Goal: Transaction & Acquisition: Book appointment/travel/reservation

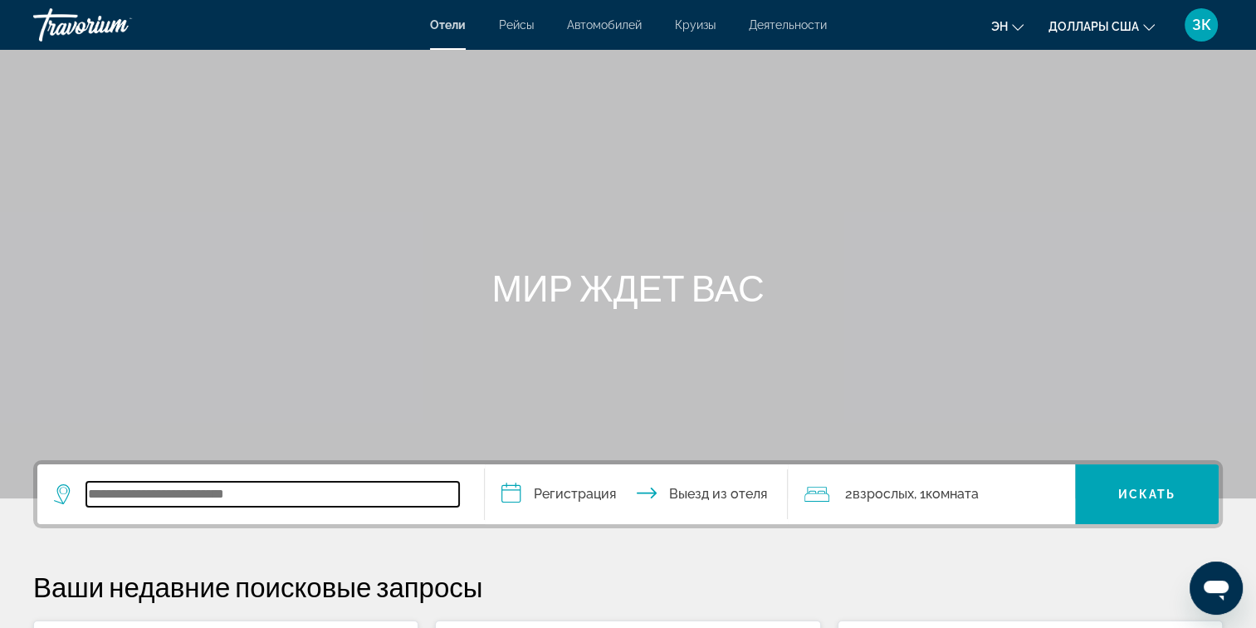
click at [105, 494] on input "Виджет поиска" at bounding box center [272, 494] width 373 height 25
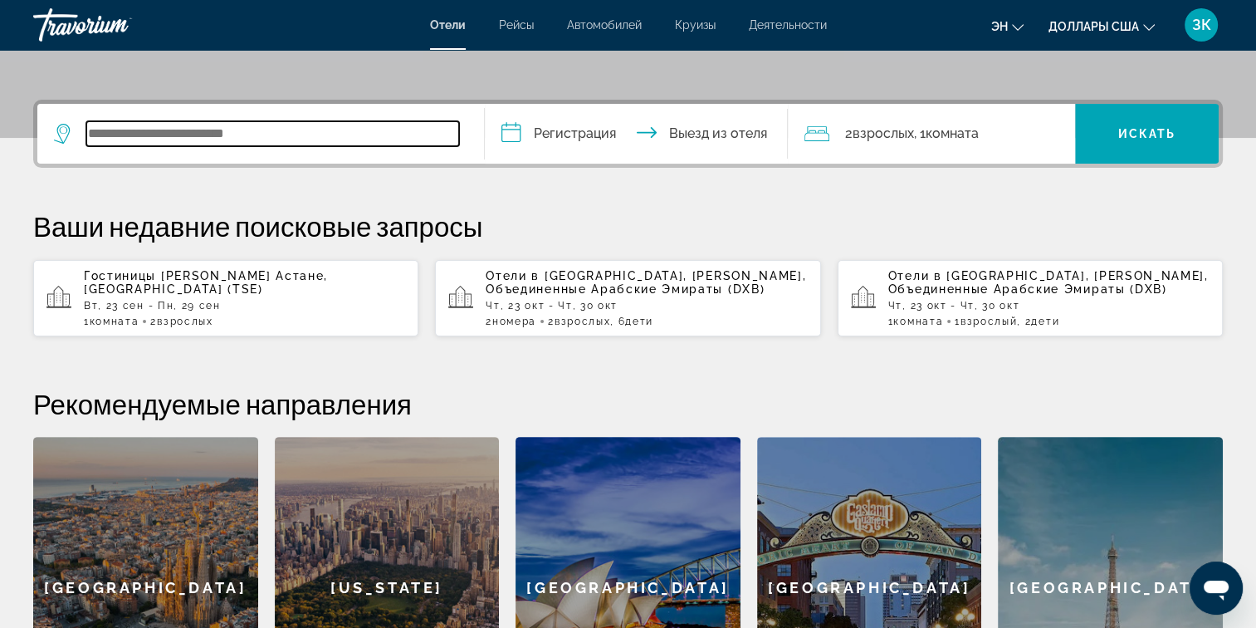
scroll to position [405, 0]
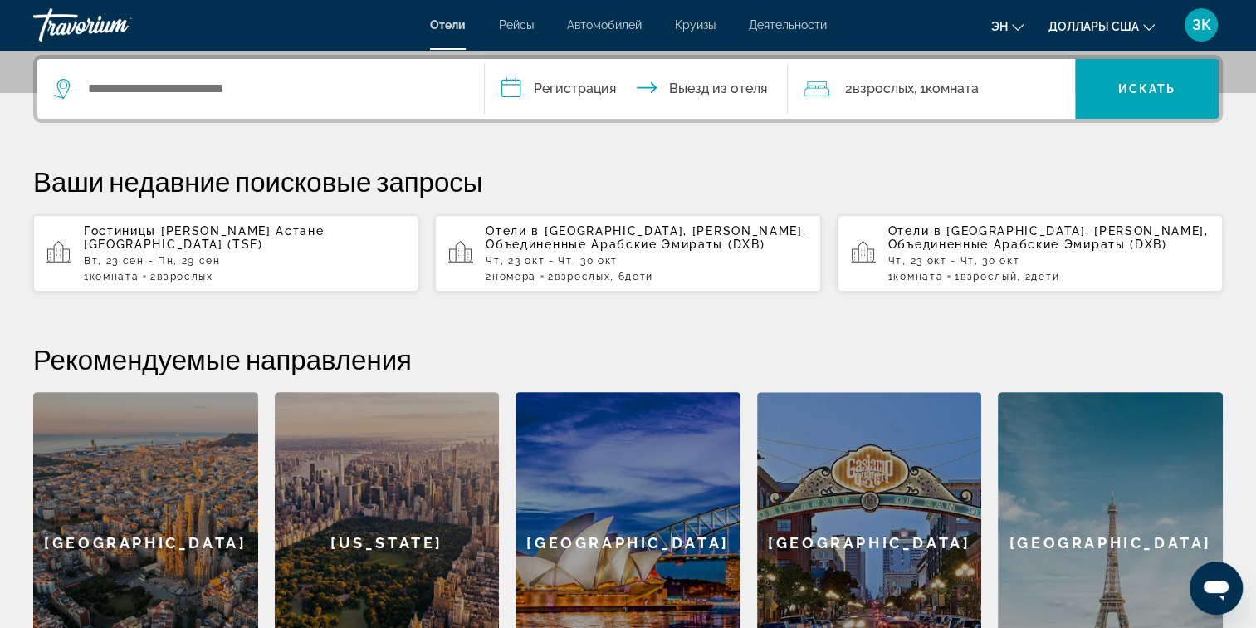
click at [558, 227] on span "Отели в [GEOGRAPHIC_DATA]" at bounding box center [585, 230] width 198 height 13
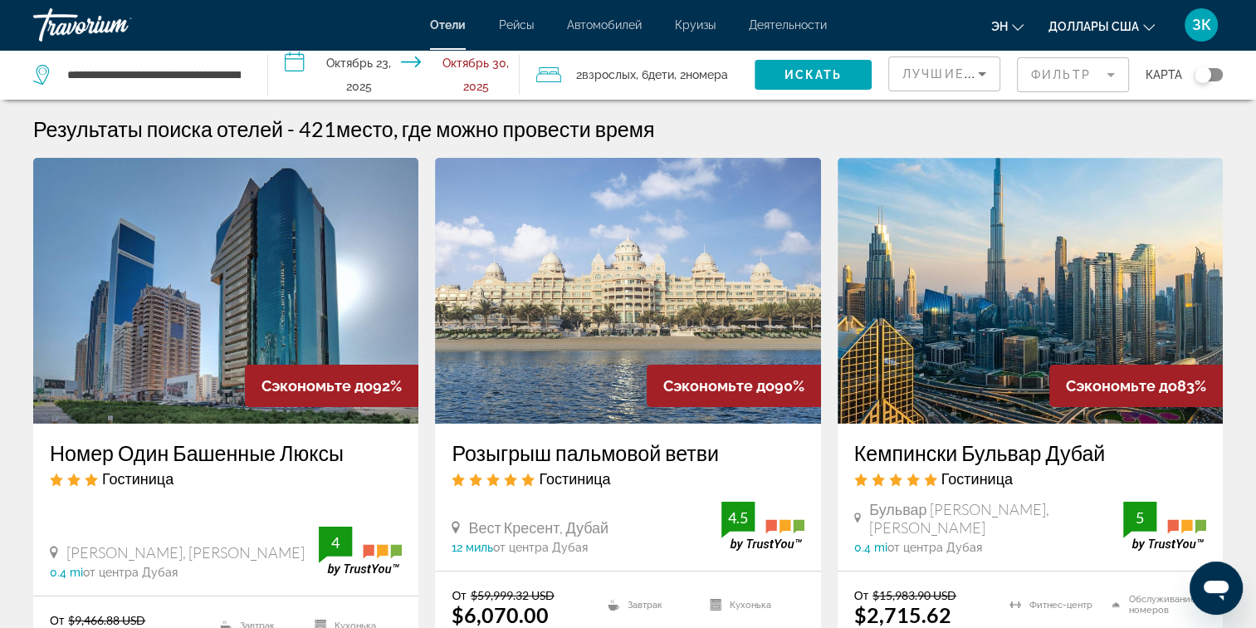
click at [292, 60] on input "**********" at bounding box center [397, 77] width 258 height 55
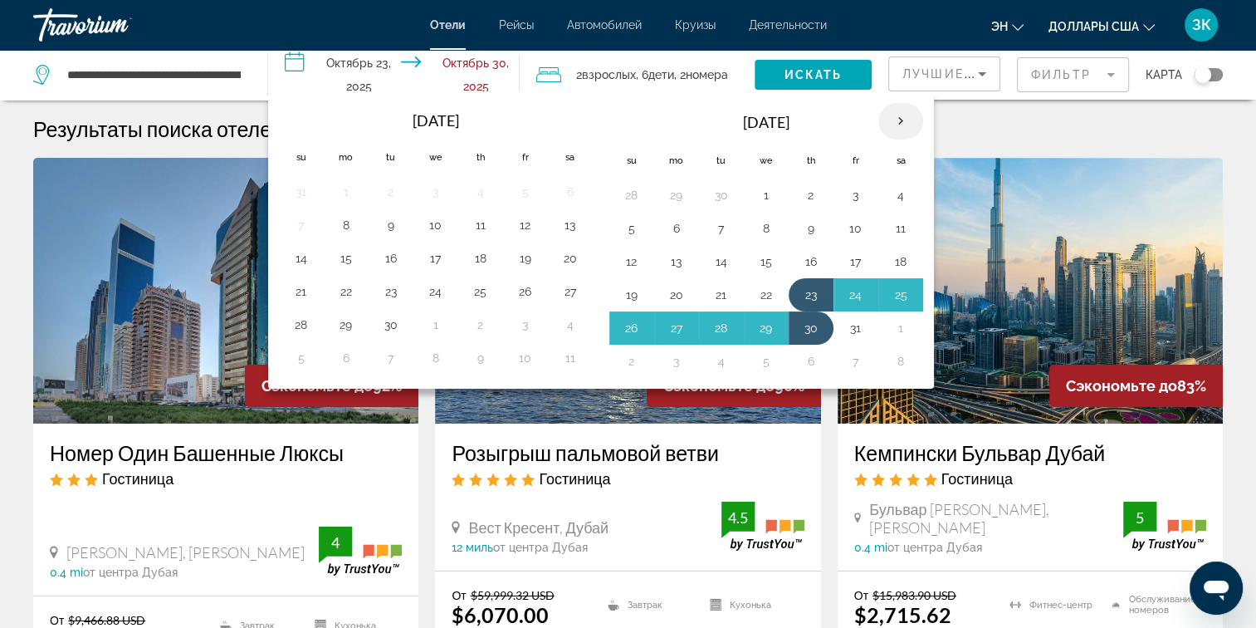
click at [898, 122] on th "Next month" at bounding box center [900, 121] width 45 height 37
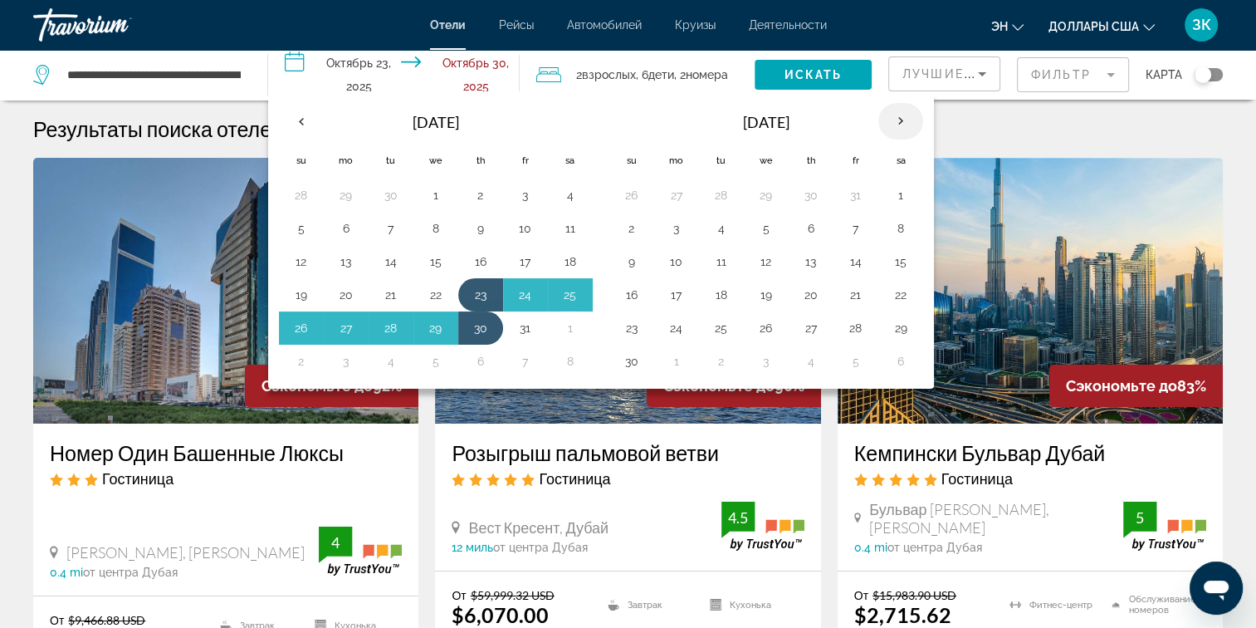
click at [898, 122] on th "Next month" at bounding box center [900, 121] width 45 height 37
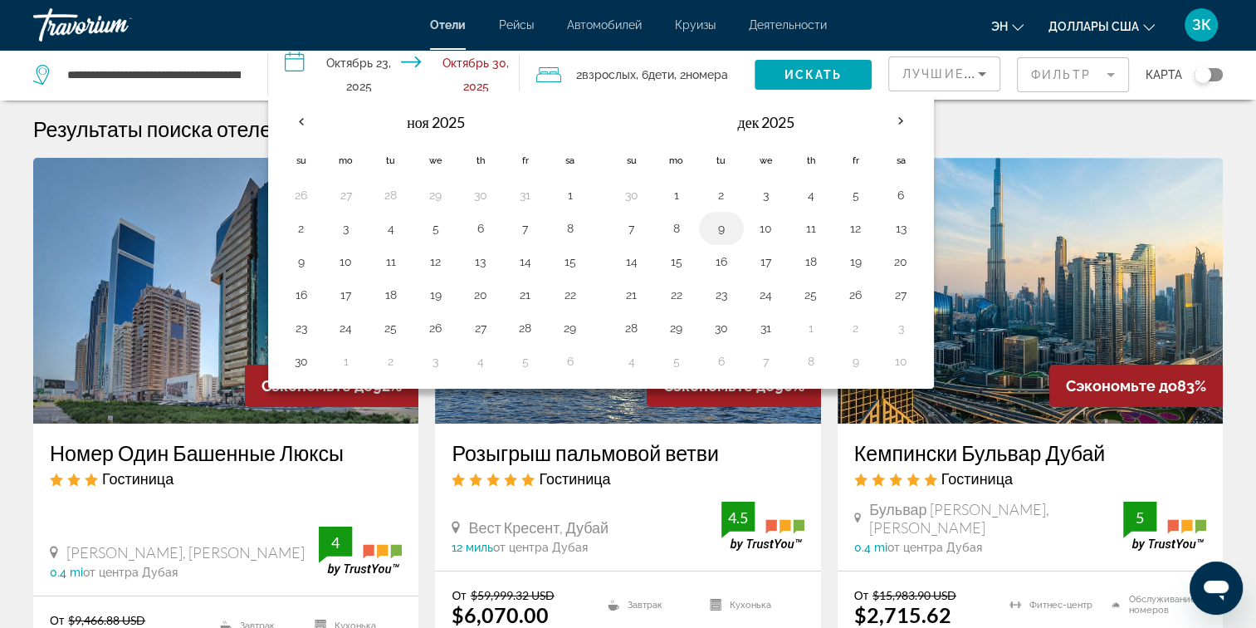
click at [715, 224] on button "9" at bounding box center [721, 228] width 27 height 23
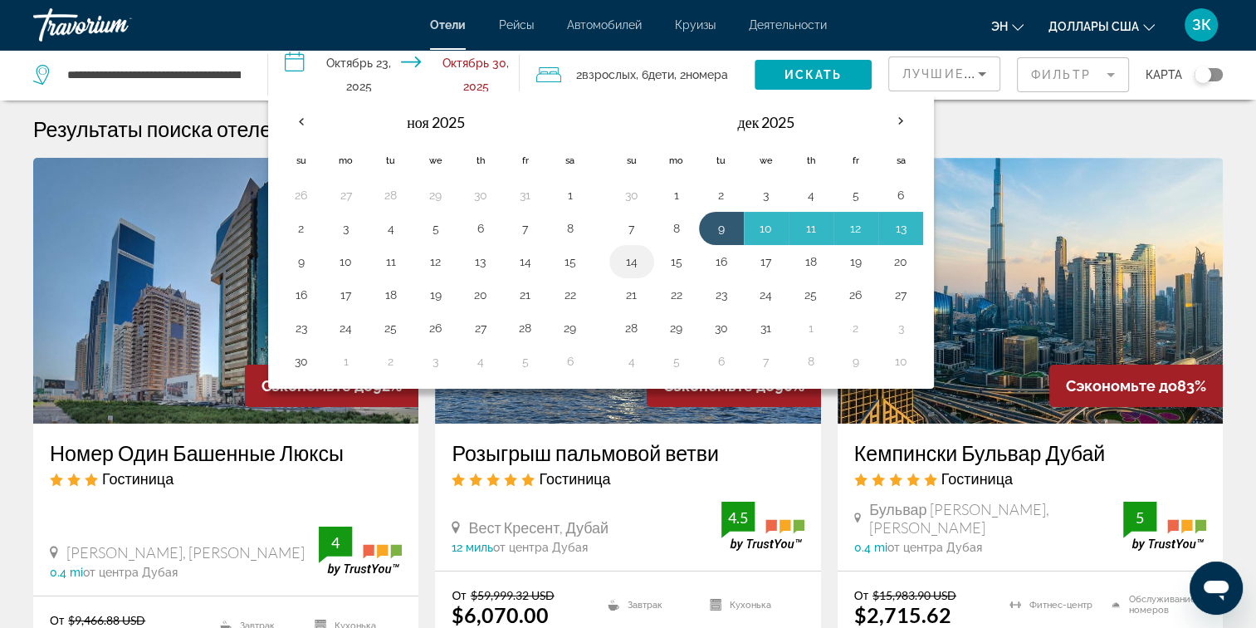
click at [623, 257] on button "14" at bounding box center [632, 261] width 27 height 23
type input "**********"
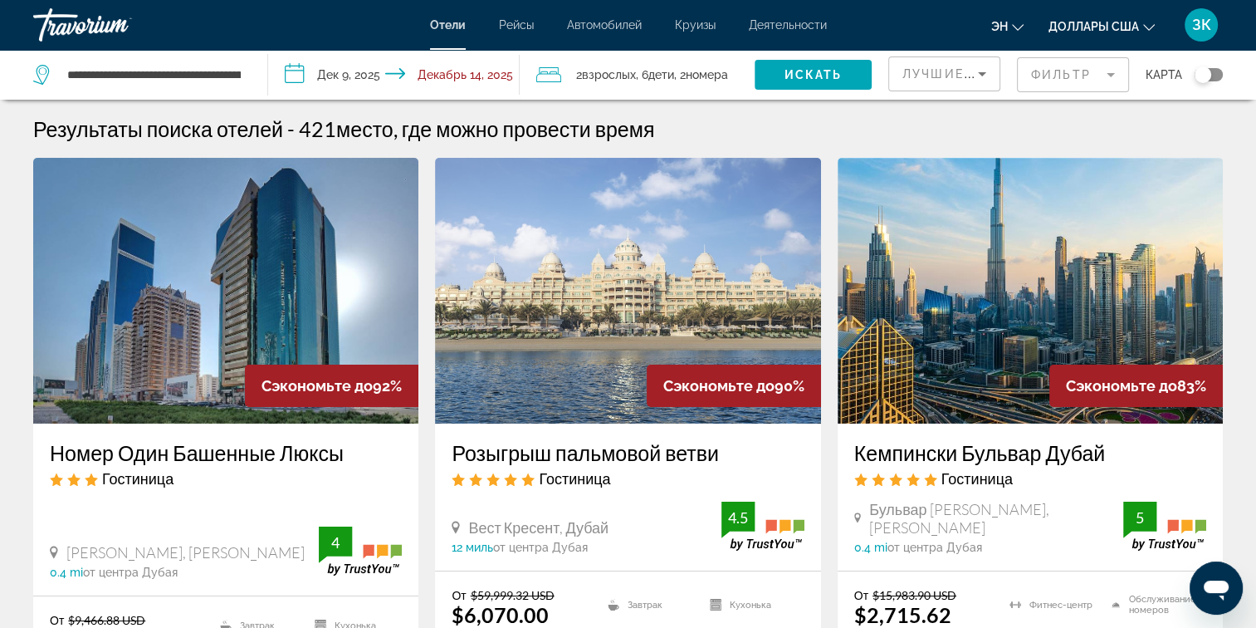
click at [700, 68] on span "Номера" at bounding box center [707, 74] width 42 height 13
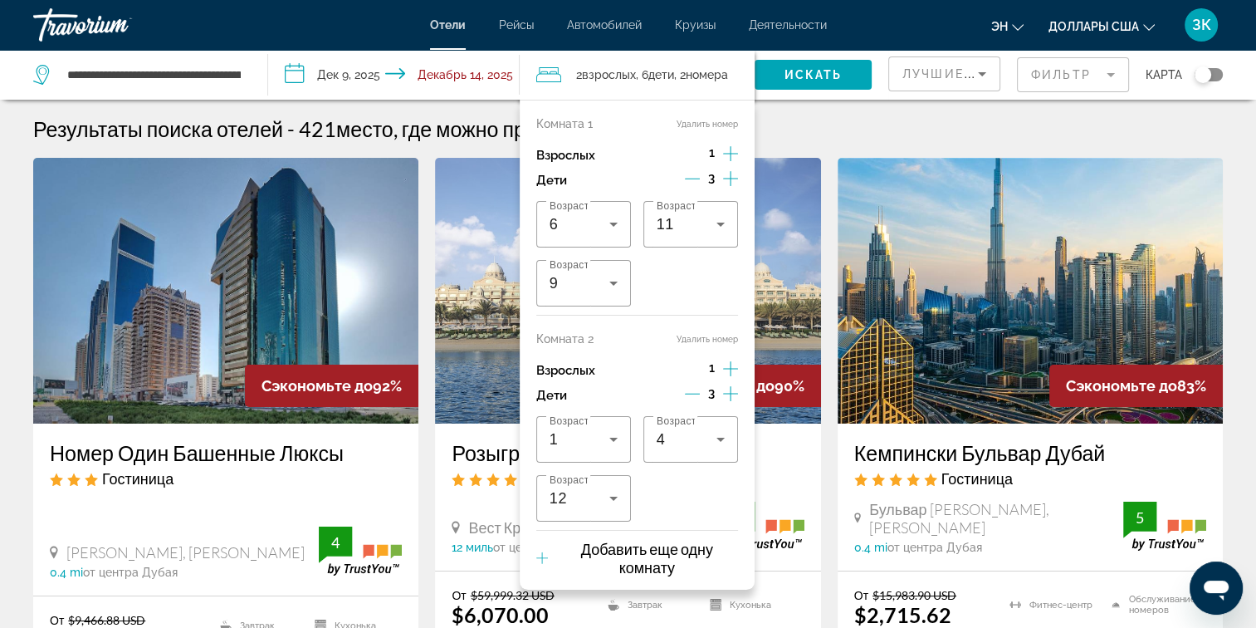
click at [727, 149] on icon "Приращение взрослых" at bounding box center [730, 154] width 15 height 20
click at [687, 179] on icon "Уменьшение дочерних элементов" at bounding box center [692, 178] width 15 height 15
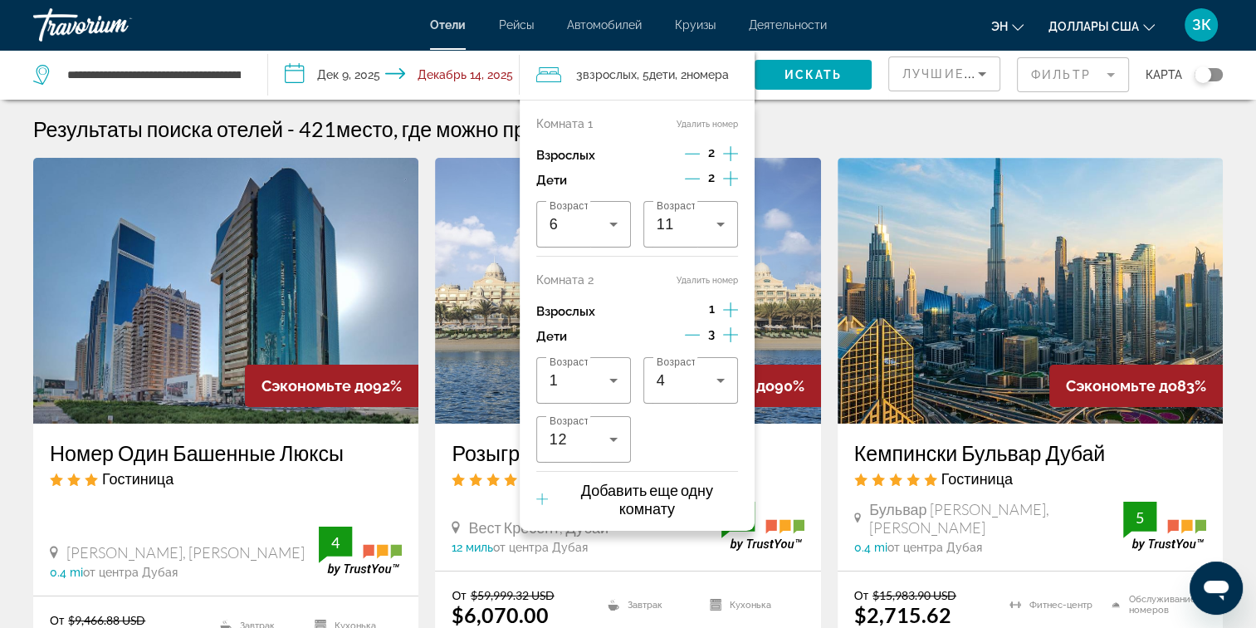
click at [687, 179] on icon "Уменьшение дочерних элементов" at bounding box center [692, 178] width 15 height 15
click at [687, 179] on icon "Уменьшение дочерних элементов" at bounding box center [693, 178] width 15 height 15
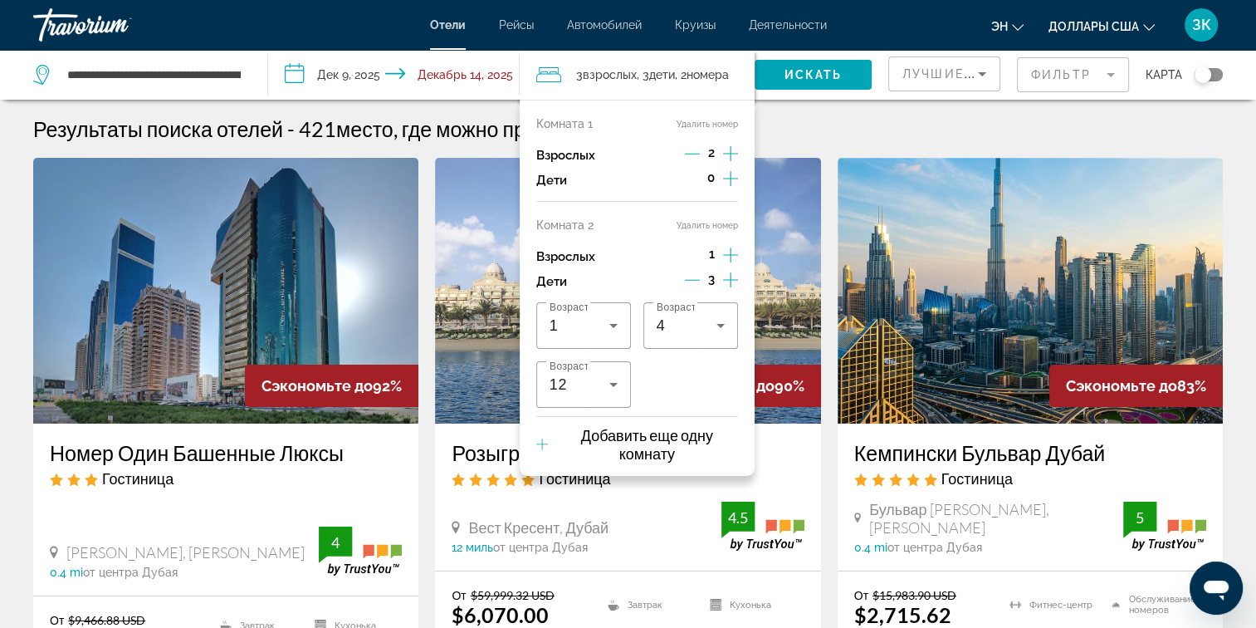
click at [695, 281] on icon "Уменьшение дочерних элементов" at bounding box center [692, 280] width 15 height 1
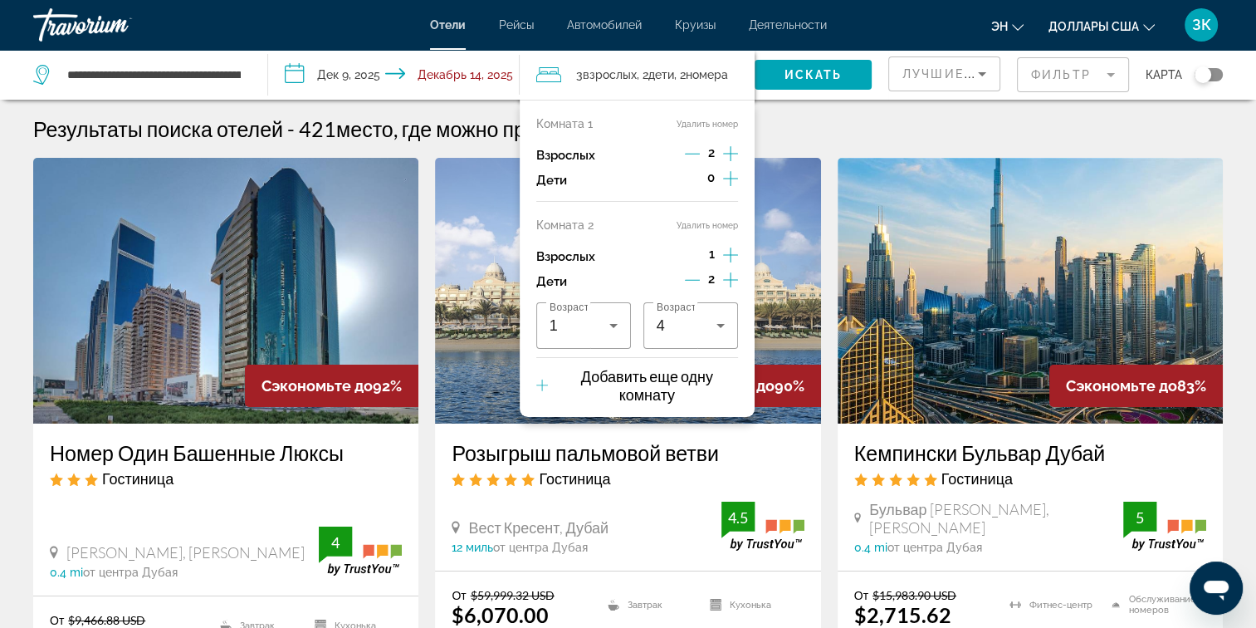
click at [695, 281] on icon "Уменьшение дочерних элементов" at bounding box center [692, 280] width 15 height 1
click at [700, 223] on button "Удалить номер" at bounding box center [707, 225] width 61 height 11
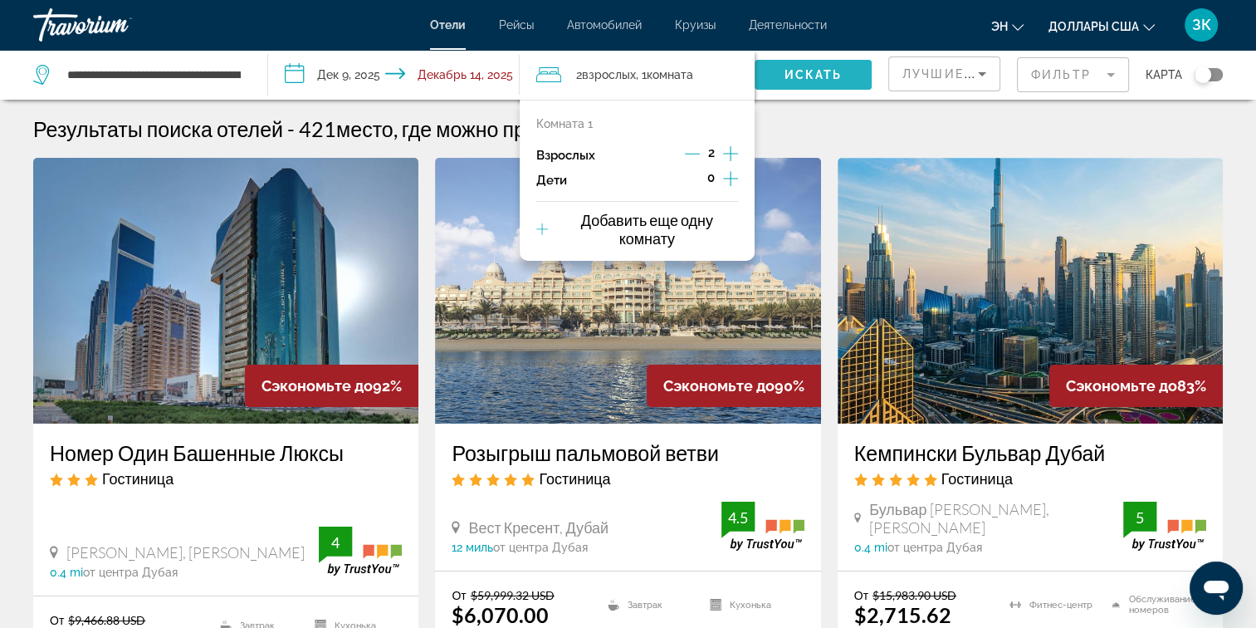
click at [837, 71] on span "Искать" at bounding box center [813, 74] width 58 height 13
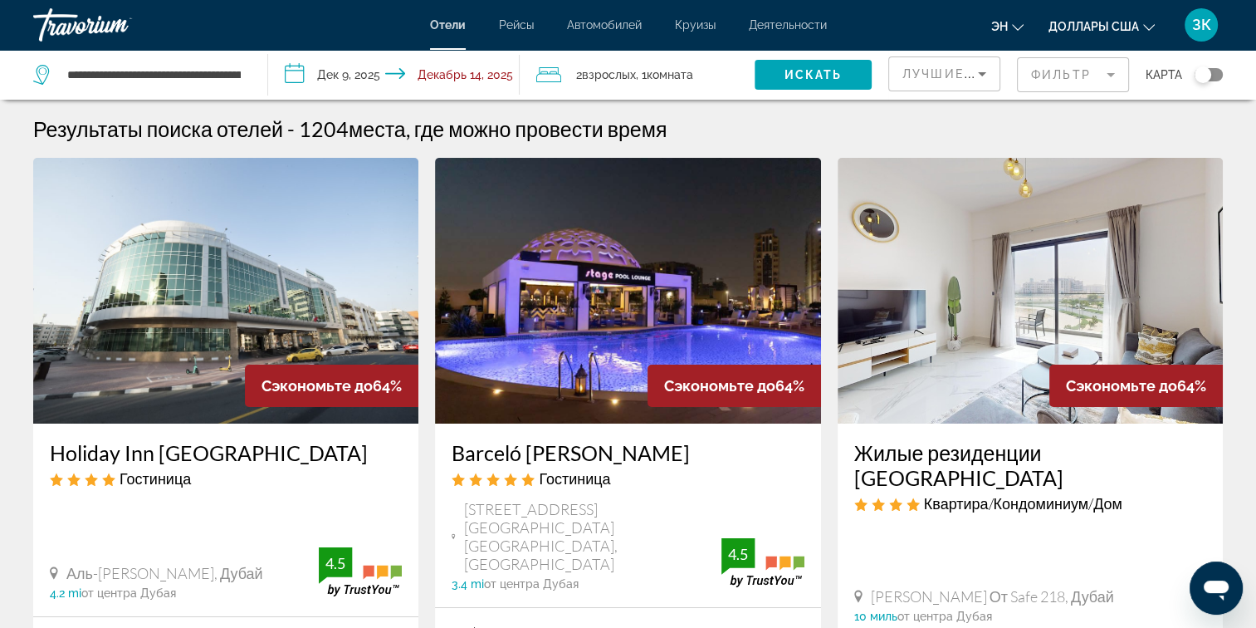
click at [1049, 71] on mat-form-field "Фильтр" at bounding box center [1073, 74] width 112 height 35
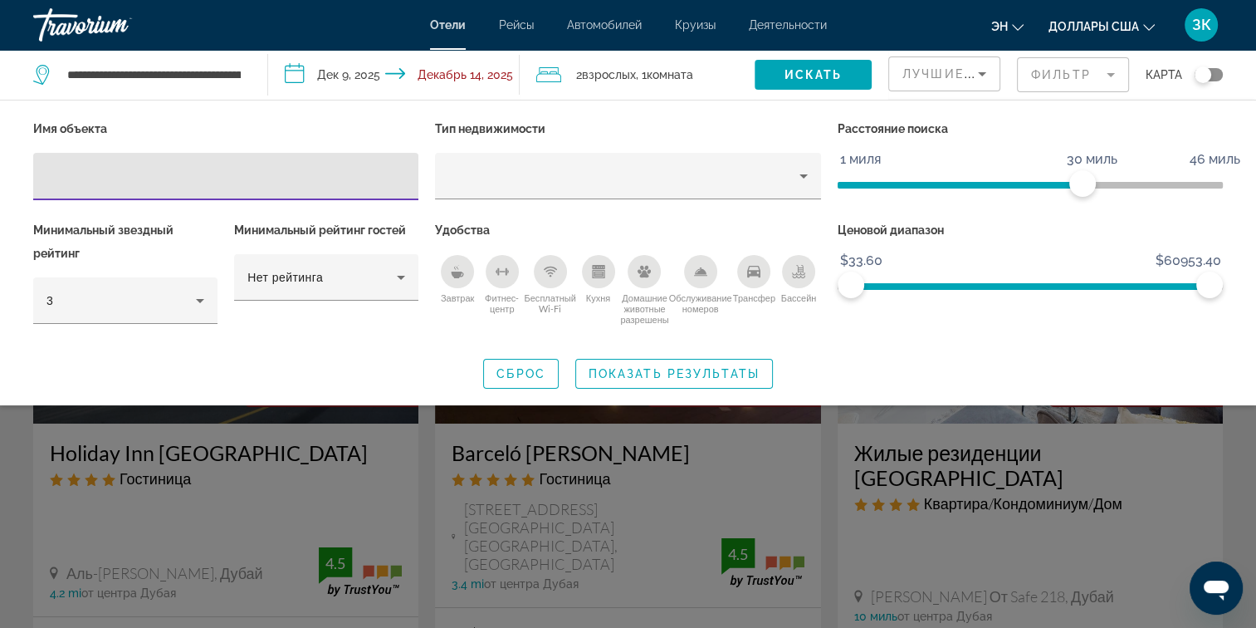
click at [169, 180] on input "Фильтры отелей" at bounding box center [225, 177] width 359 height 20
type input "**********"
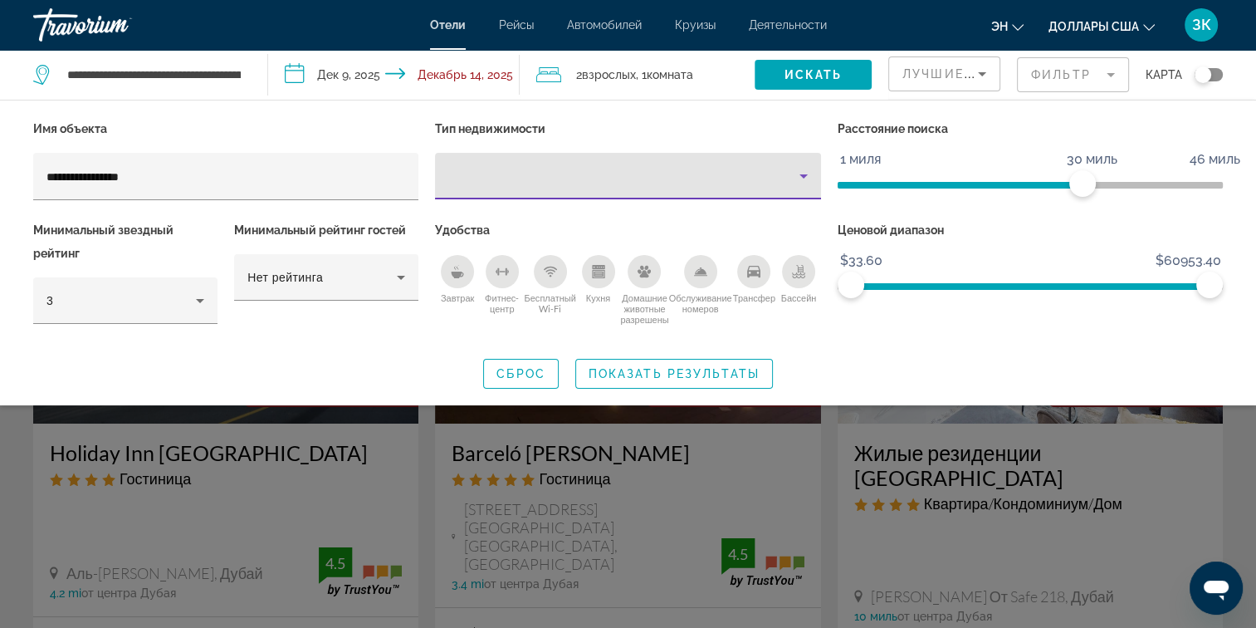
click at [805, 166] on icon "Тип недвижимости" at bounding box center [804, 176] width 20 height 20
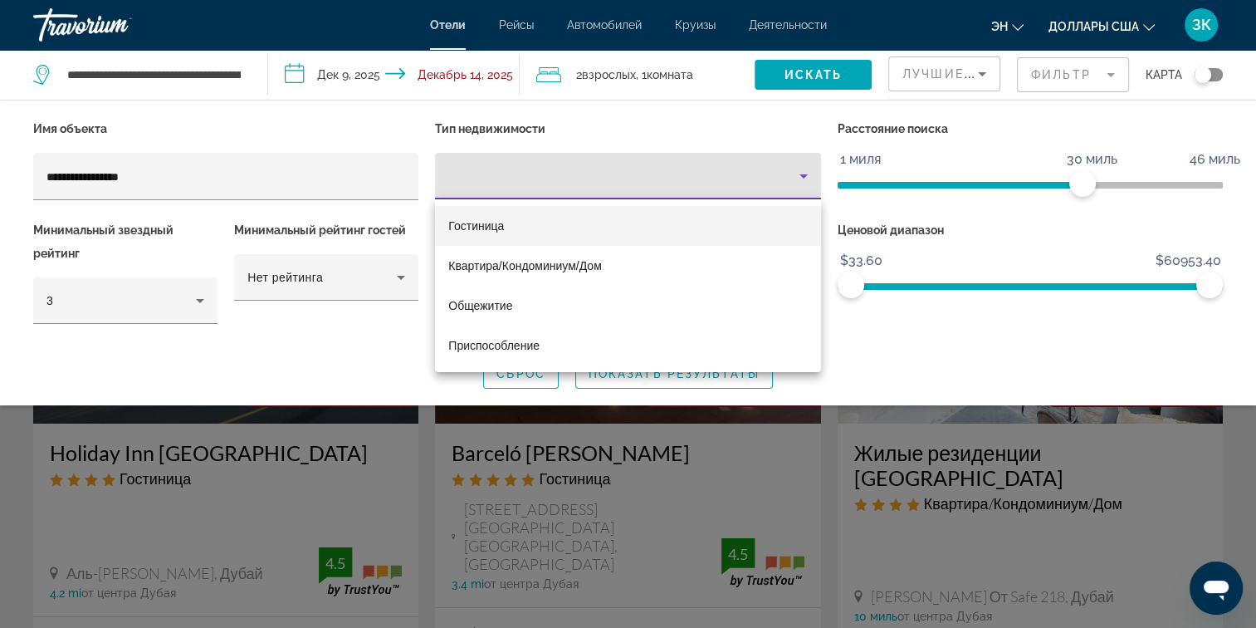
click at [634, 223] on mat-option "Гостиница" at bounding box center [627, 226] width 385 height 40
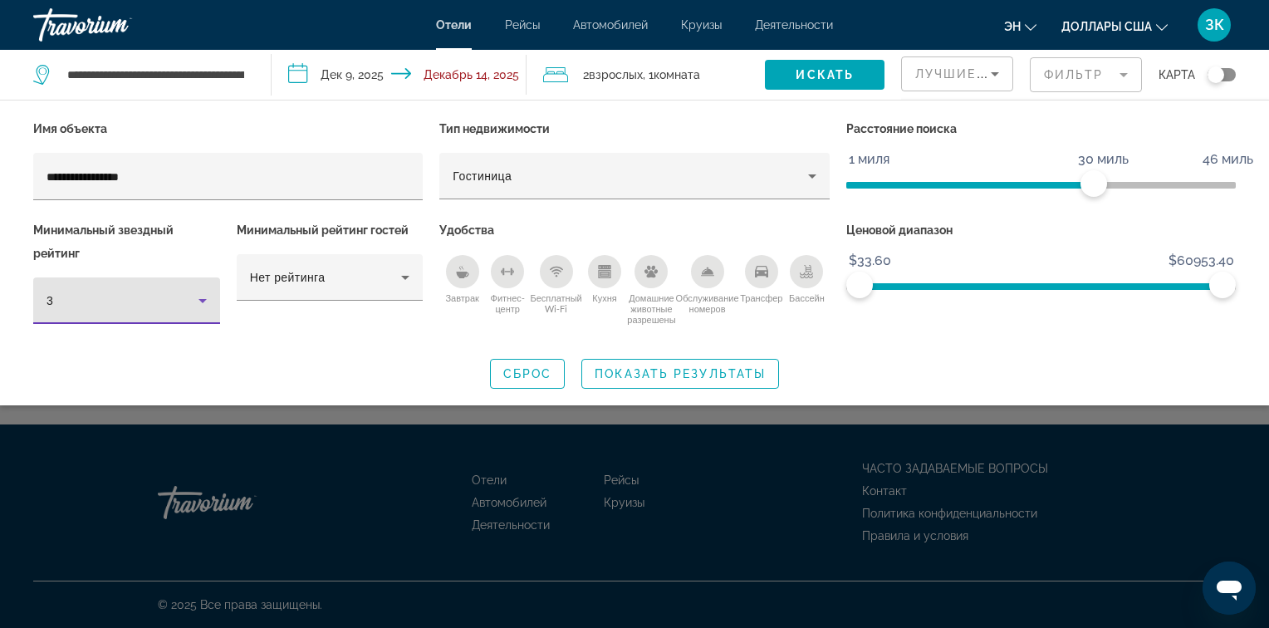
click at [207, 296] on icon "Фильтры отелей" at bounding box center [203, 301] width 20 height 20
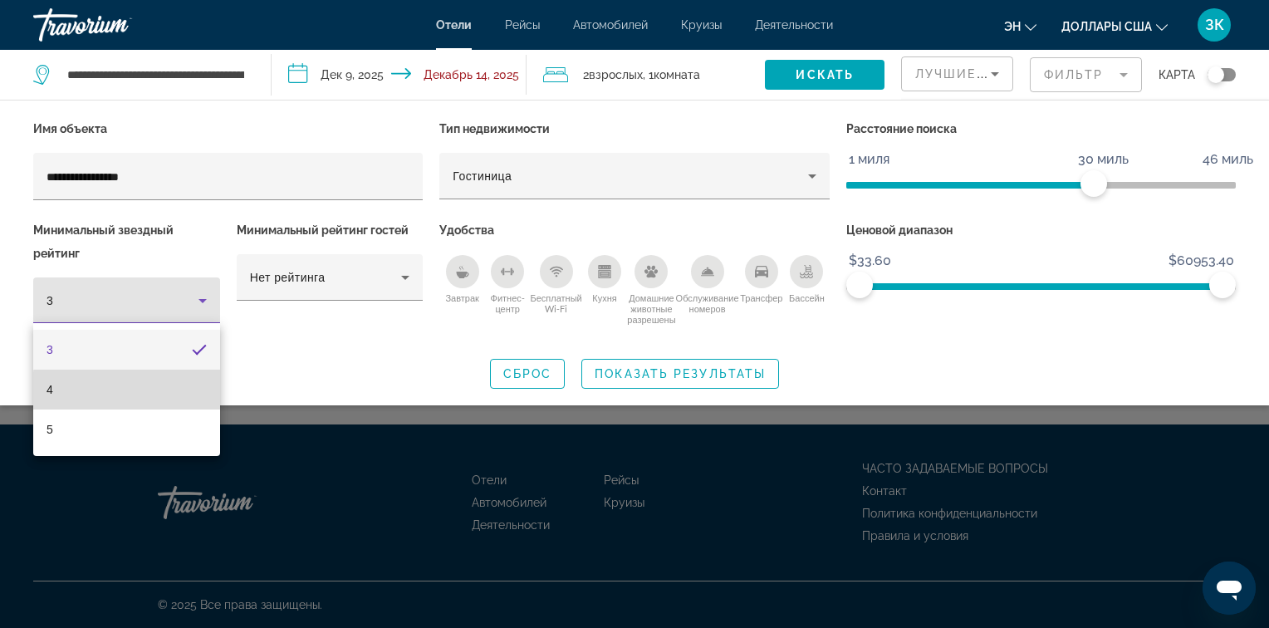
click at [156, 391] on mat-option "4" at bounding box center [126, 389] width 187 height 40
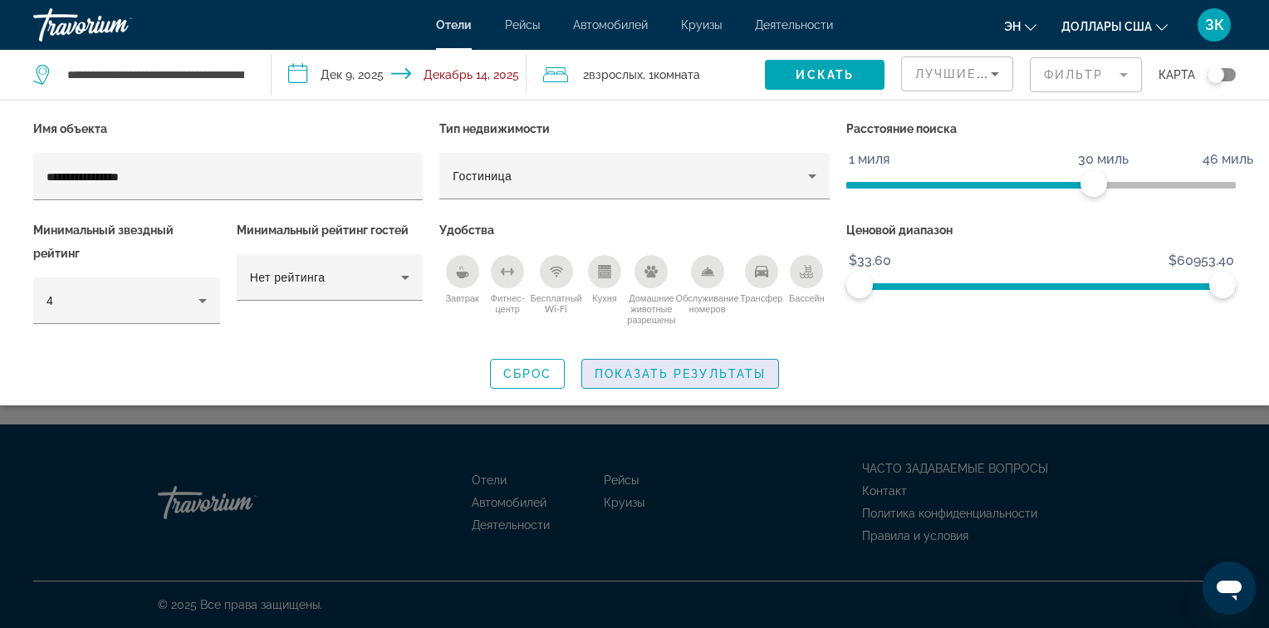
click at [635, 375] on span "Показать результаты" at bounding box center [679, 373] width 171 height 13
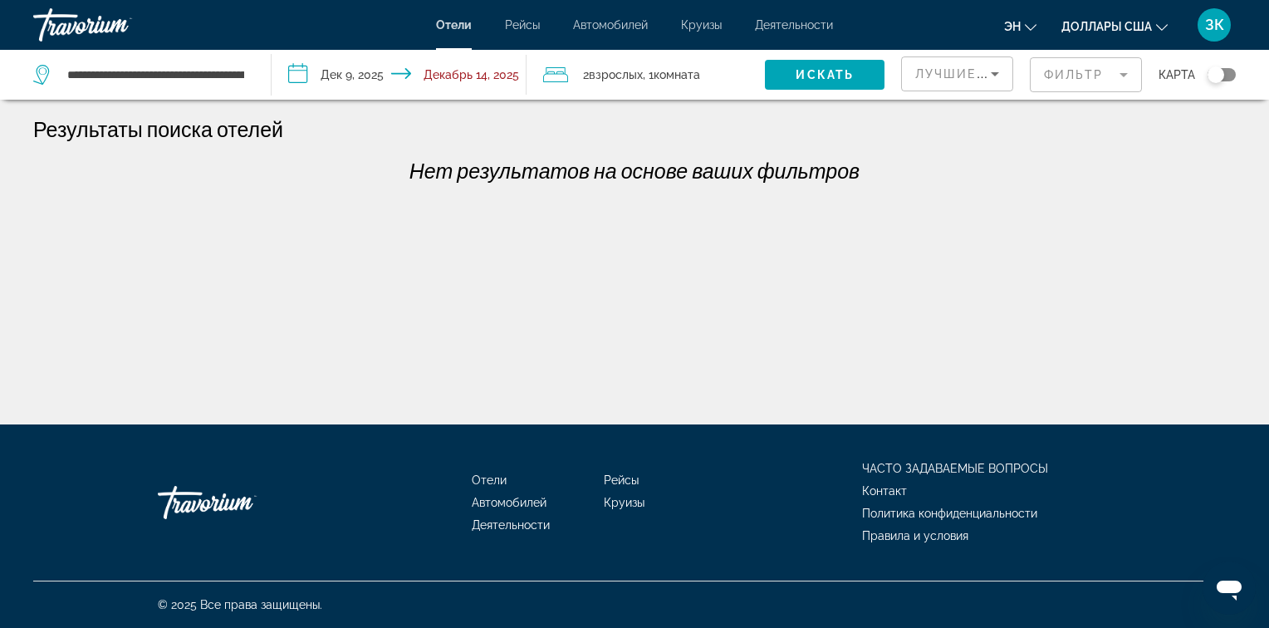
click at [1103, 71] on mat-form-field "Фильтр" at bounding box center [1086, 74] width 112 height 35
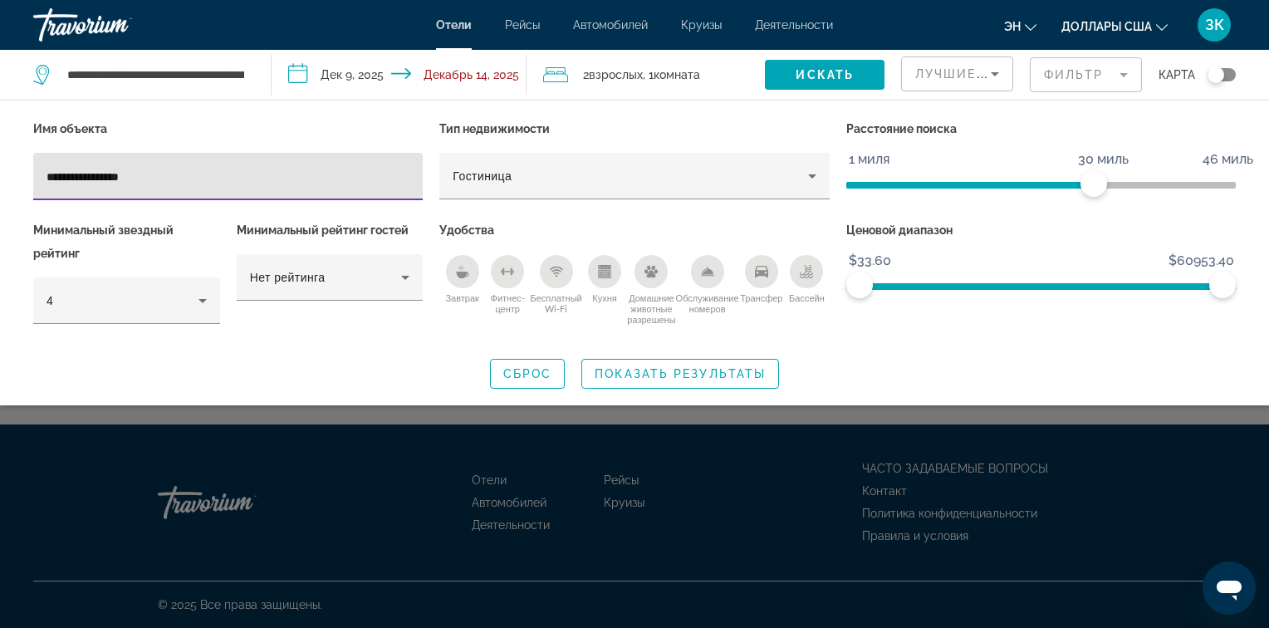
click at [465, 269] on icon "Завтрак" at bounding box center [462, 271] width 13 height 13
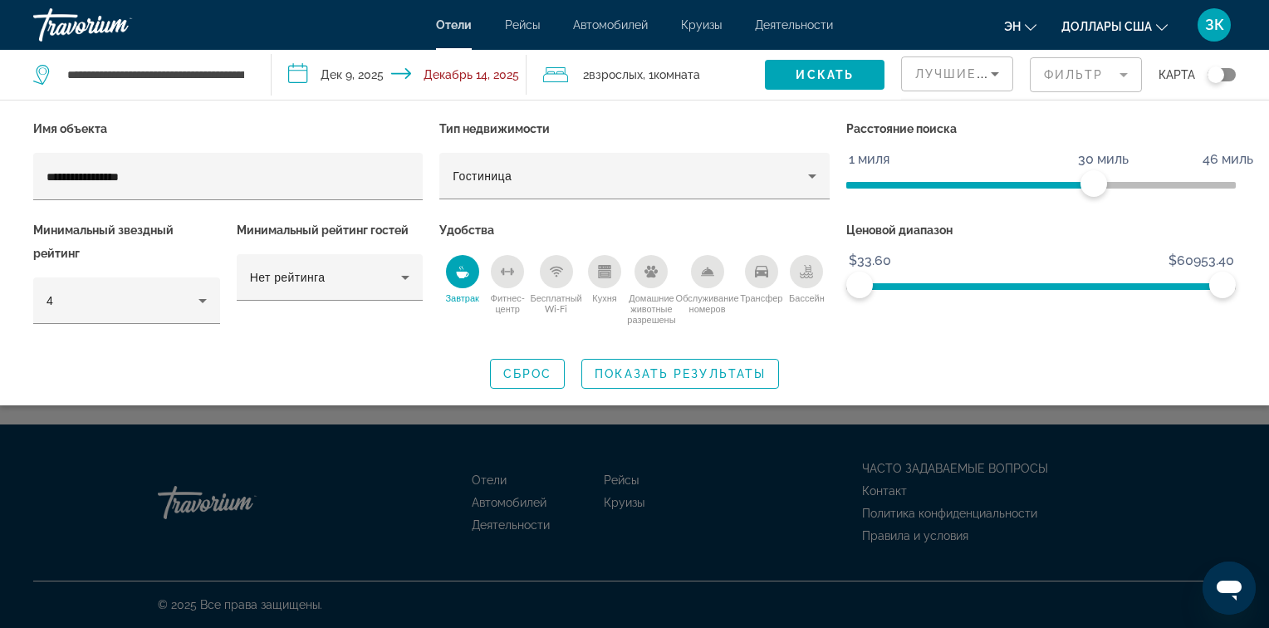
click at [453, 271] on div "Завтрак" at bounding box center [462, 271] width 33 height 33
click at [615, 370] on span "Показать результаты" at bounding box center [679, 373] width 171 height 13
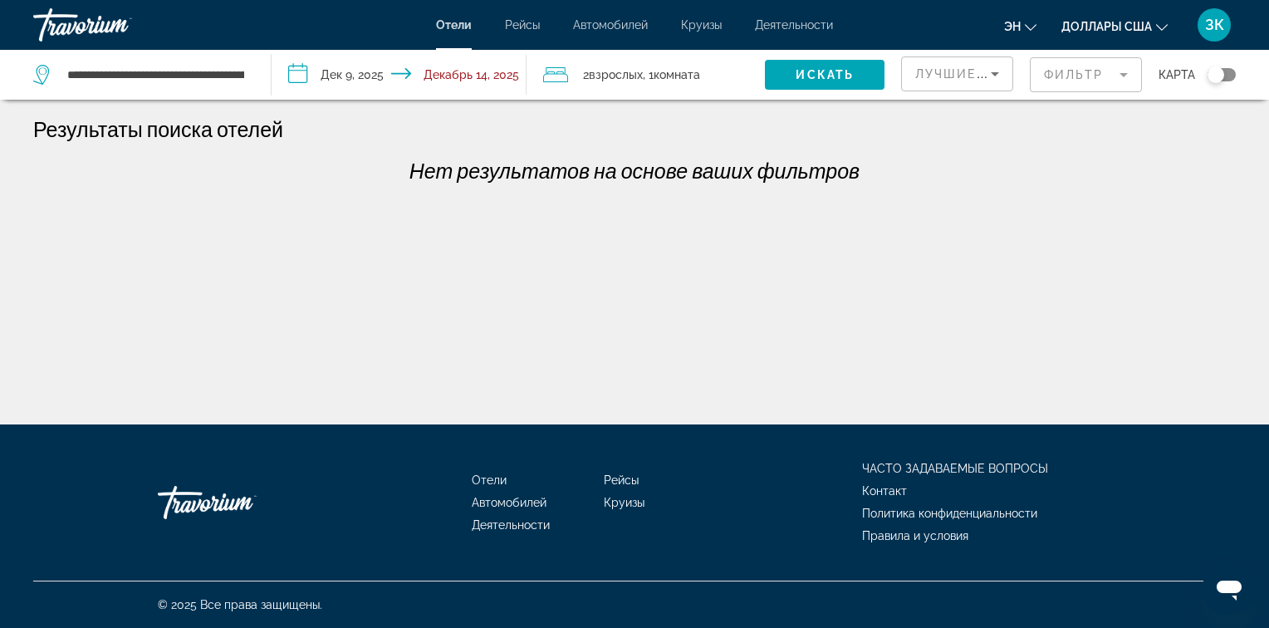
click at [648, 164] on p "Нет результатов на основе ваших фильтров" at bounding box center [634, 170] width 1219 height 25
click at [815, 64] on span "Виджет поиска" at bounding box center [825, 75] width 120 height 40
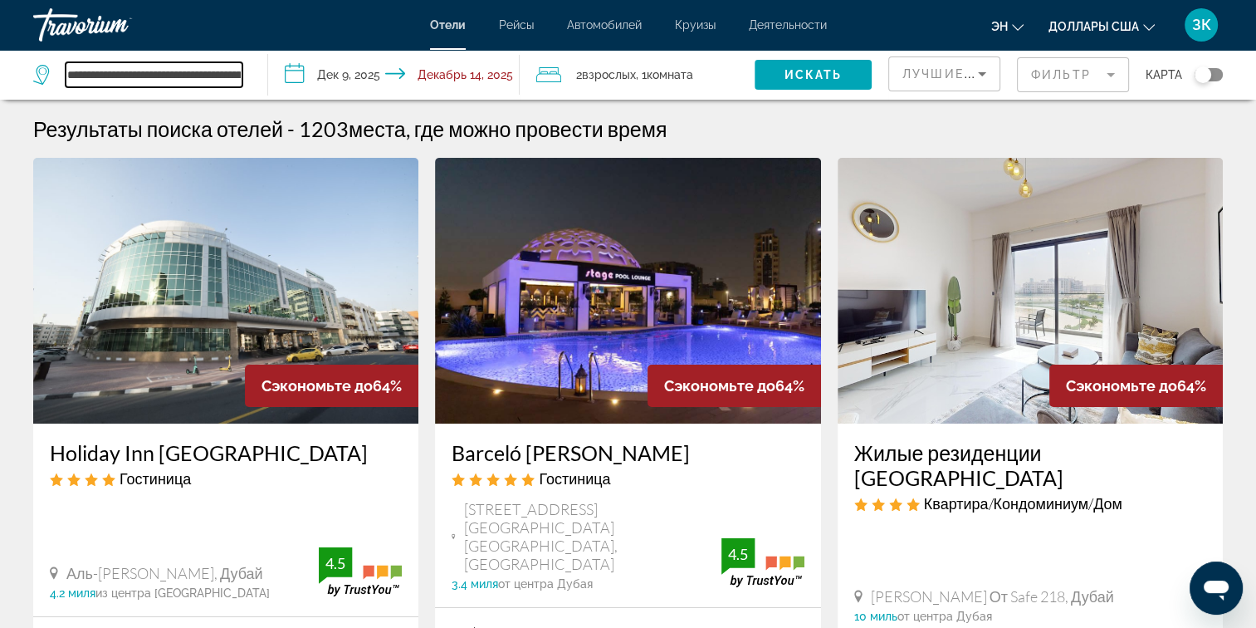
click at [188, 69] on input "**********" at bounding box center [154, 74] width 177 height 25
